Goal: Check status: Check status

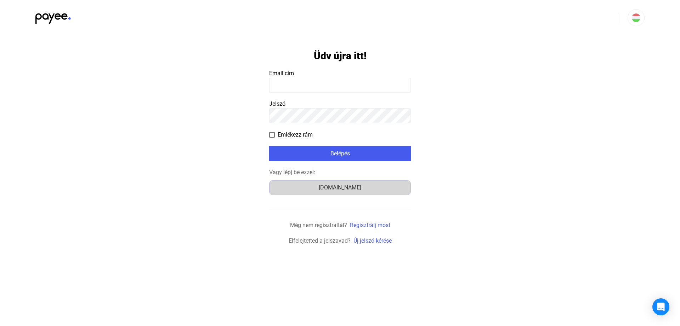
click at [352, 189] on div "Számlázz.hu" at bounding box center [340, 187] width 137 height 9
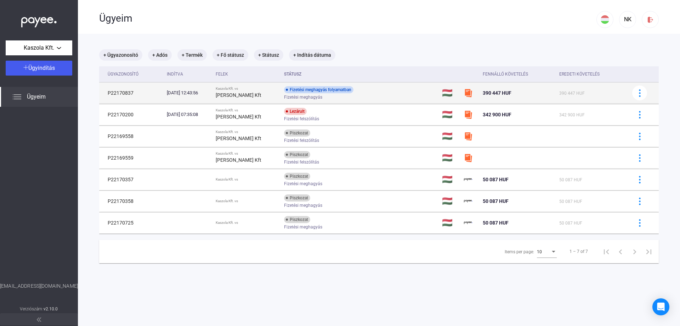
click at [346, 90] on div "Fizetési meghagyás folyamatban" at bounding box center [318, 89] width 69 height 7
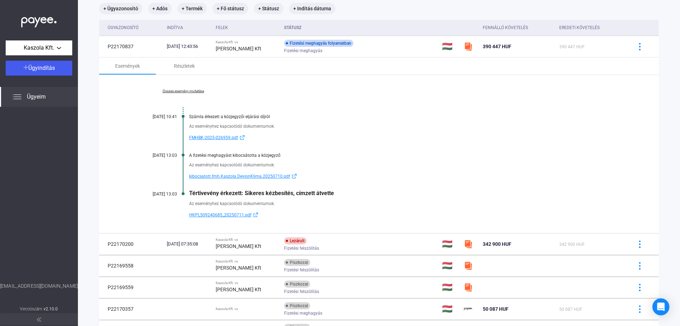
scroll to position [35, 0]
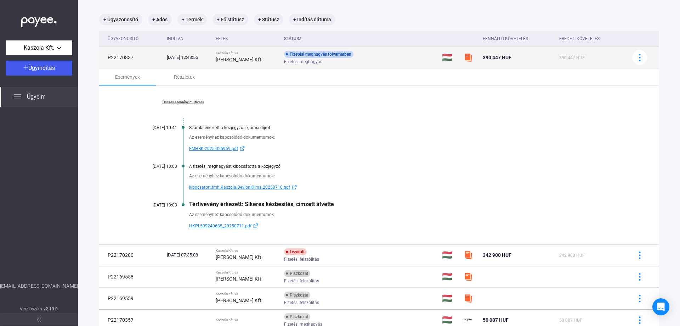
click at [315, 54] on div "Fizetési meghagyás folyamatban" at bounding box center [318, 54] width 69 height 7
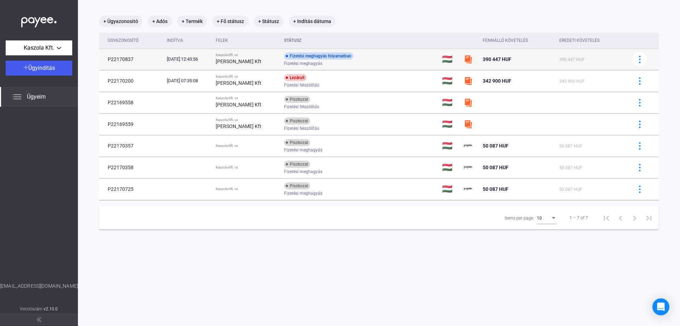
scroll to position [34, 0]
click at [313, 56] on div "Fizetési meghagyás folyamatban" at bounding box center [318, 55] width 69 height 7
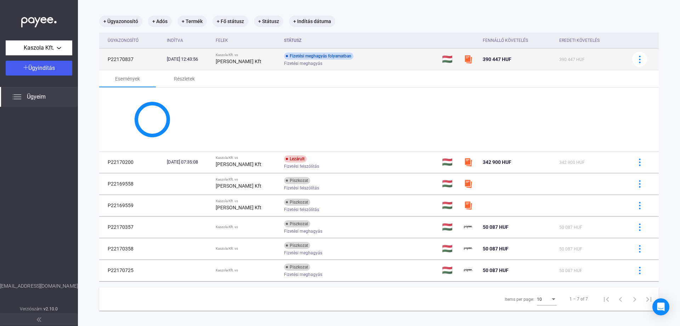
scroll to position [35, 0]
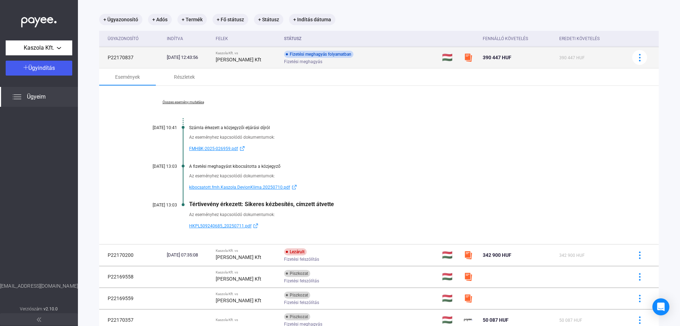
click at [301, 55] on div "Fizetési meghagyás folyamatban" at bounding box center [318, 54] width 69 height 7
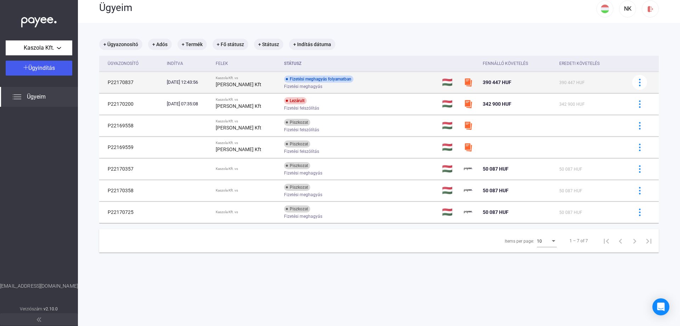
scroll to position [0, 0]
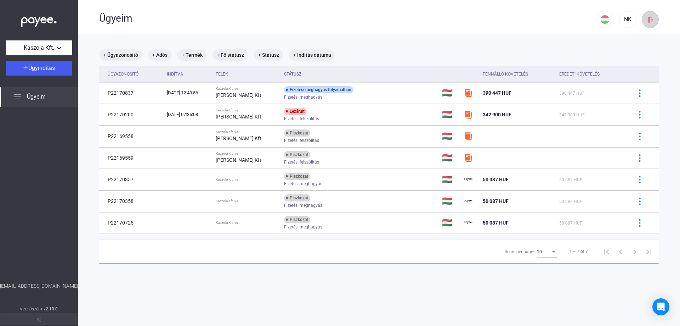
click at [647, 21] on img at bounding box center [650, 19] width 7 height 7
